Goal: Task Accomplishment & Management: Use online tool/utility

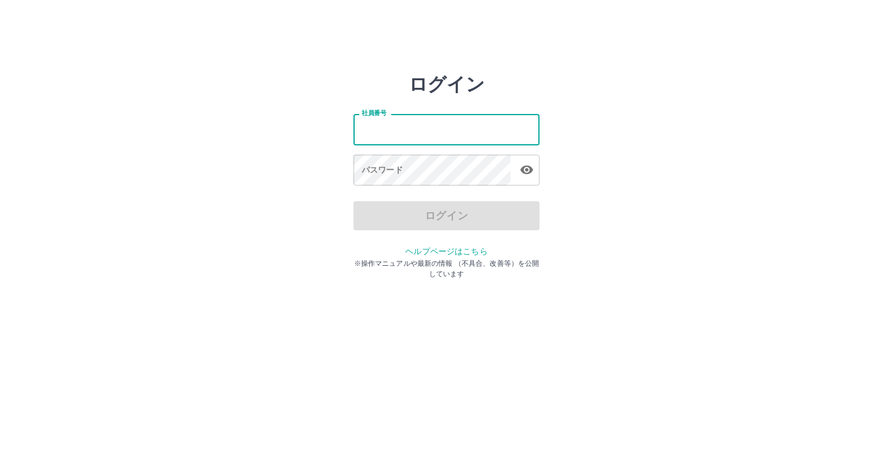
click at [399, 135] on input "社員番号" at bounding box center [446, 129] width 186 height 31
type input "*******"
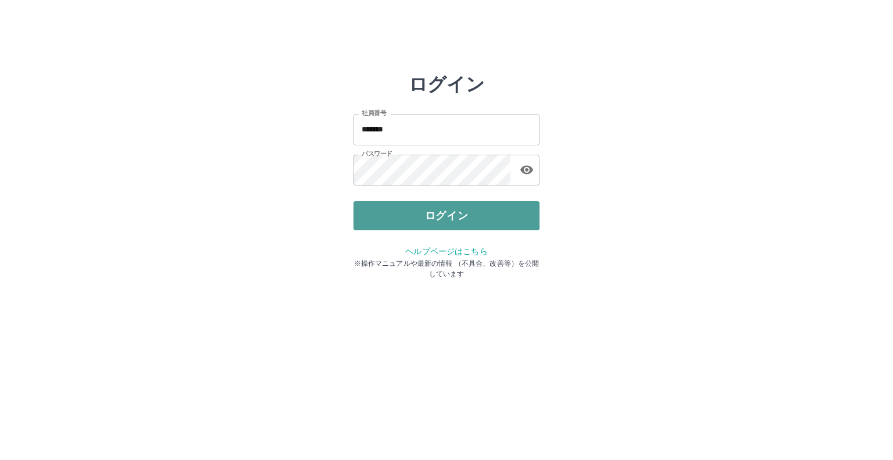
click at [449, 213] on button "ログイン" at bounding box center [446, 215] width 186 height 29
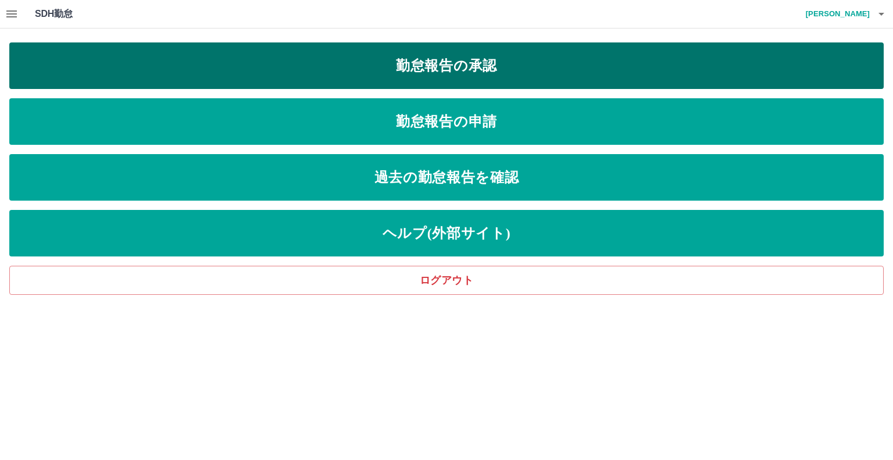
click at [363, 65] on link "勤怠報告の承認" at bounding box center [446, 65] width 874 height 47
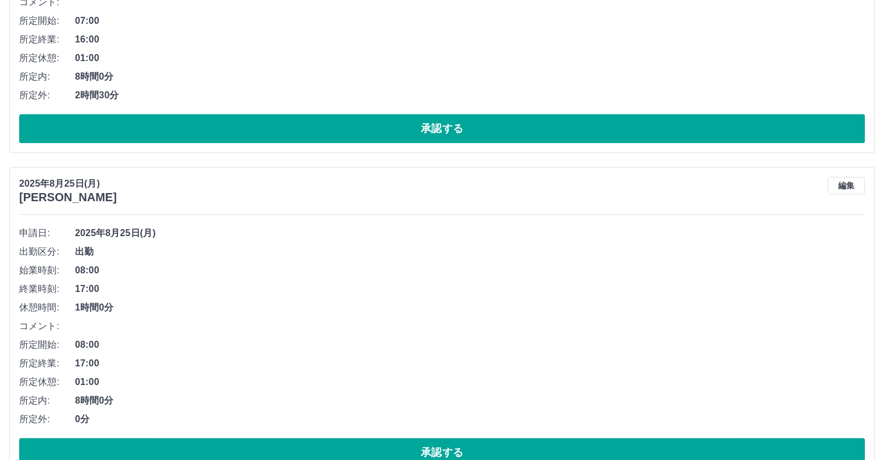
scroll to position [646, 0]
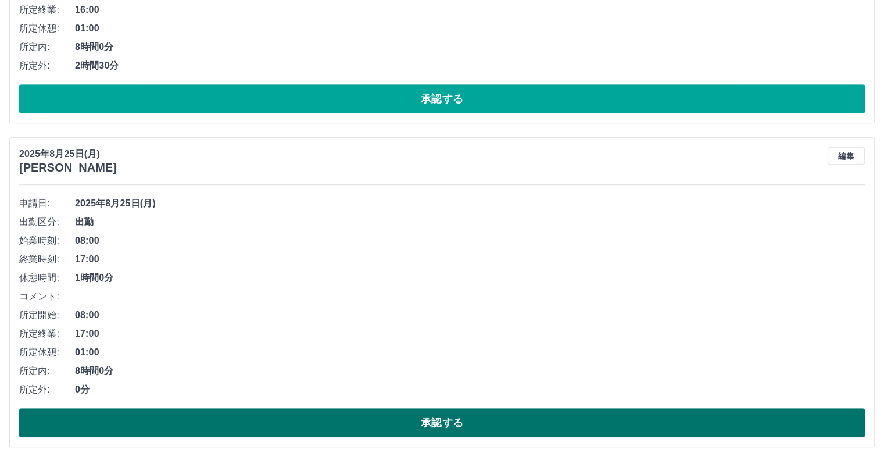
click at [434, 415] on button "承認する" at bounding box center [442, 422] width 846 height 29
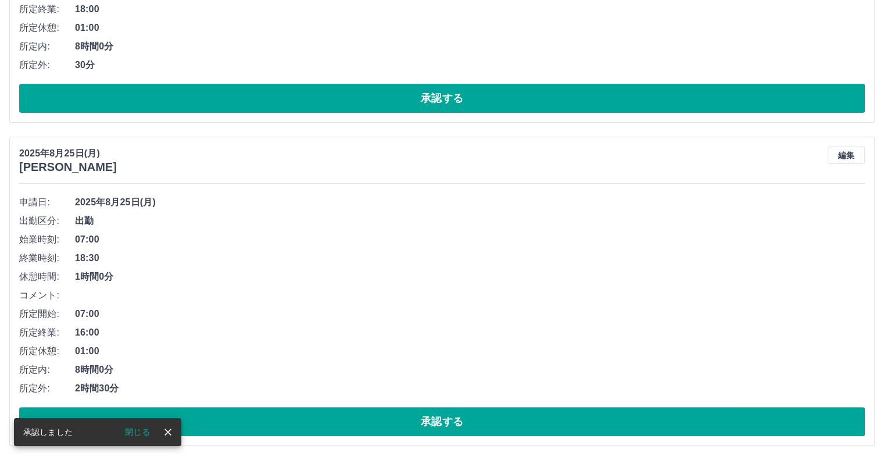
scroll to position [324, 0]
click at [137, 431] on button "閉じる" at bounding box center [138, 431] width 44 height 17
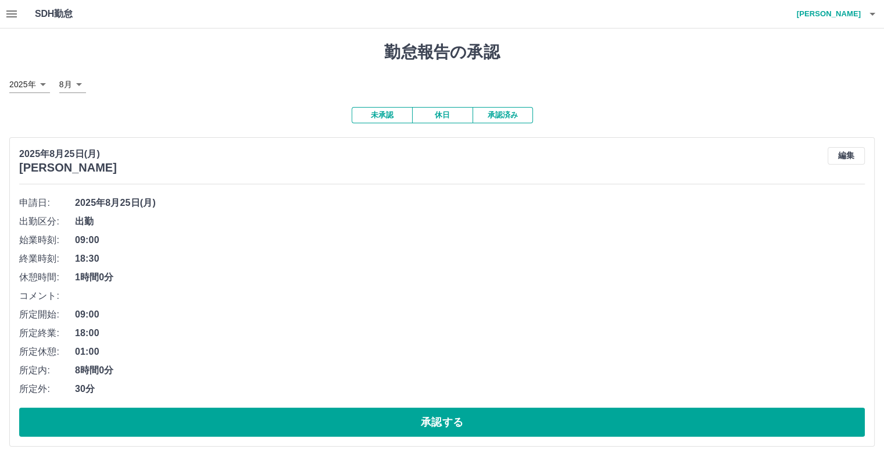
scroll to position [0, 0]
